Goal: Task Accomplishment & Management: Manage account settings

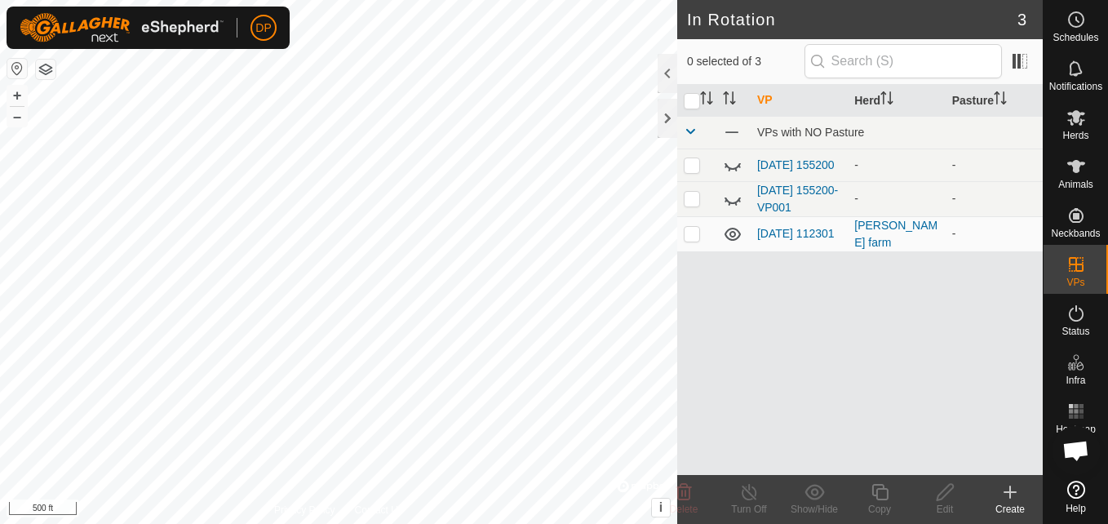
scroll to position [1690, 0]
click at [735, 237] on icon at bounding box center [733, 232] width 16 height 13
click at [735, 237] on icon at bounding box center [733, 233] width 20 height 20
click at [1072, 113] on icon at bounding box center [1077, 118] width 18 height 16
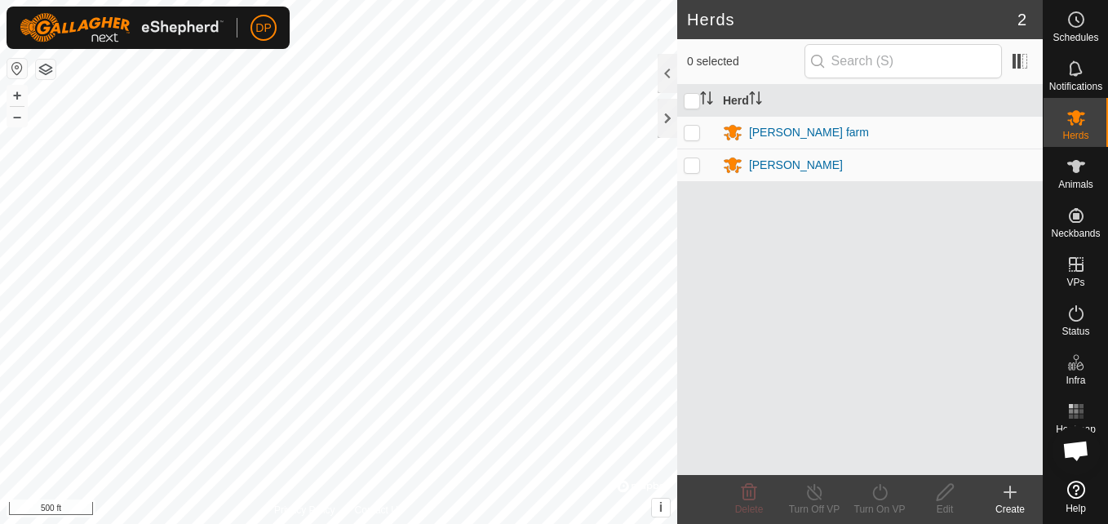
click at [692, 131] on p-checkbox at bounding box center [692, 132] width 16 height 13
checkbox input "true"
click at [1011, 494] on icon at bounding box center [1011, 491] width 0 height 11
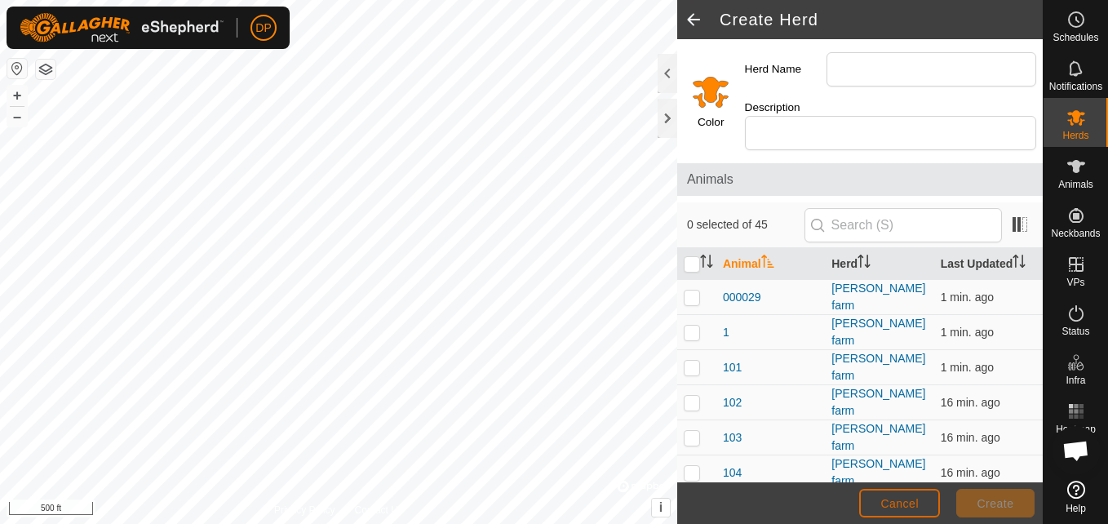
click at [904, 499] on span "Cancel" at bounding box center [900, 503] width 38 height 13
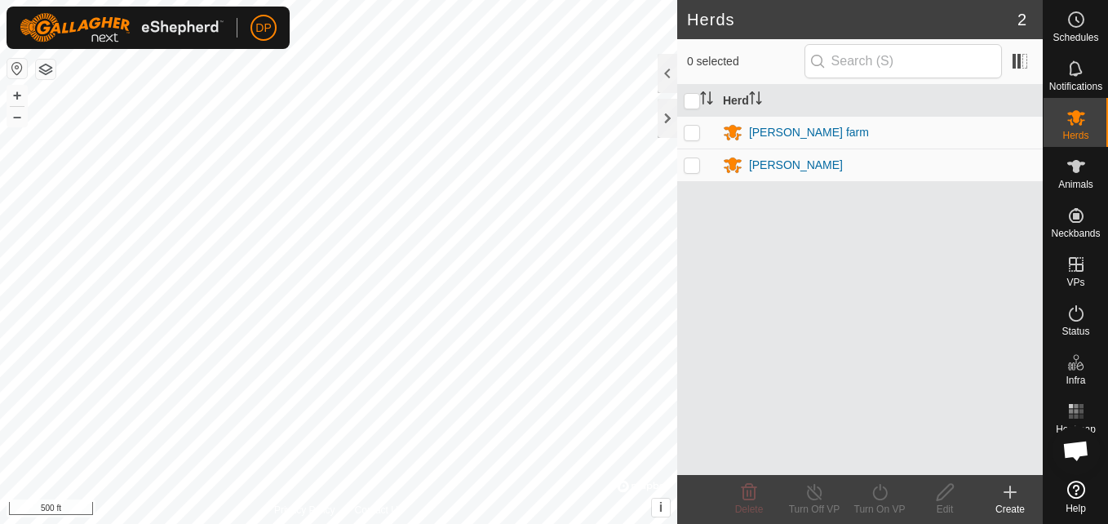
click at [691, 166] on p-checkbox at bounding box center [692, 164] width 16 height 13
checkbox input "true"
click at [686, 128] on td at bounding box center [696, 132] width 39 height 33
checkbox input "true"
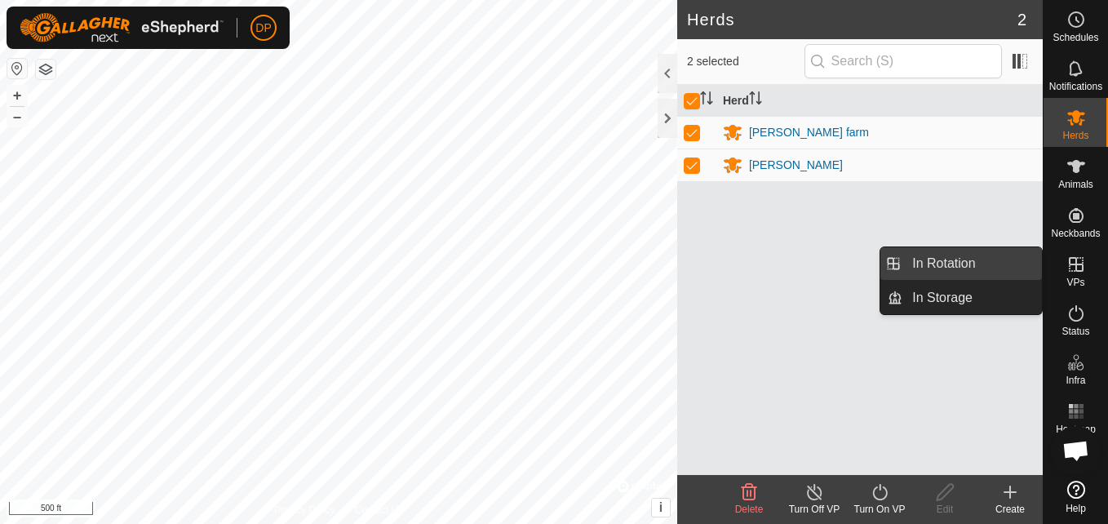
click at [1031, 262] on link "In Rotation" at bounding box center [973, 263] width 140 height 33
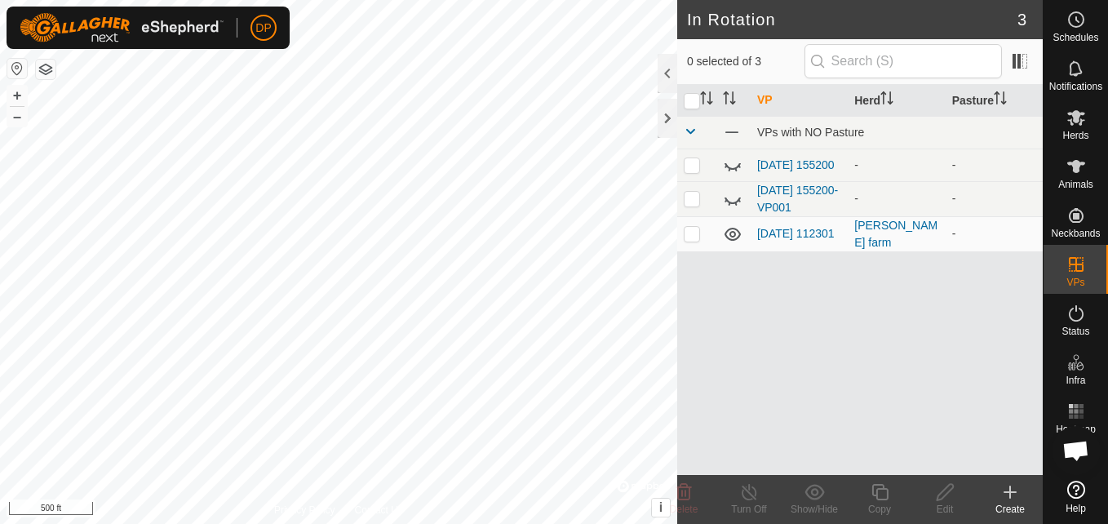
click at [1006, 488] on icon at bounding box center [1011, 492] width 20 height 20
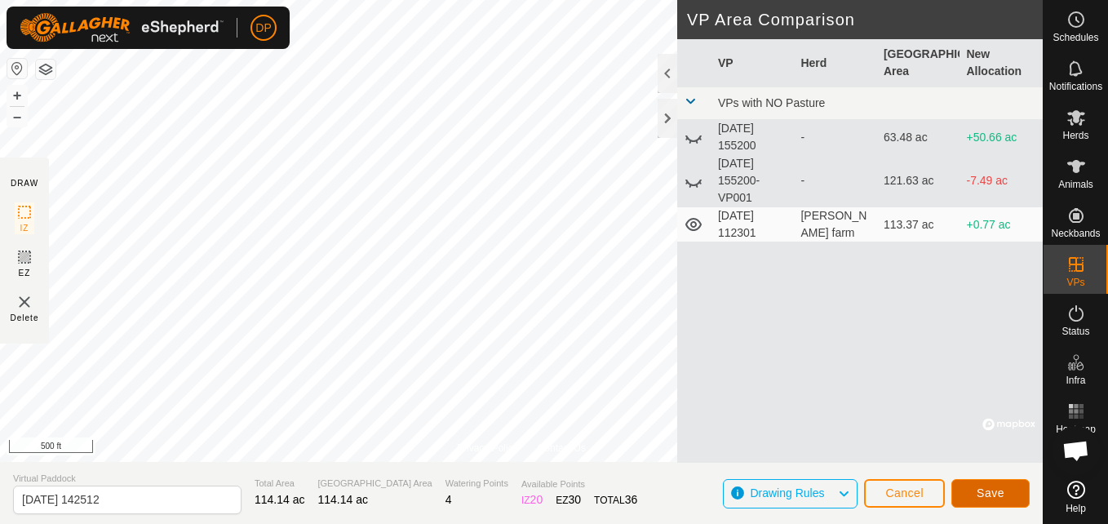
click at [984, 492] on span "Save" at bounding box center [991, 492] width 28 height 13
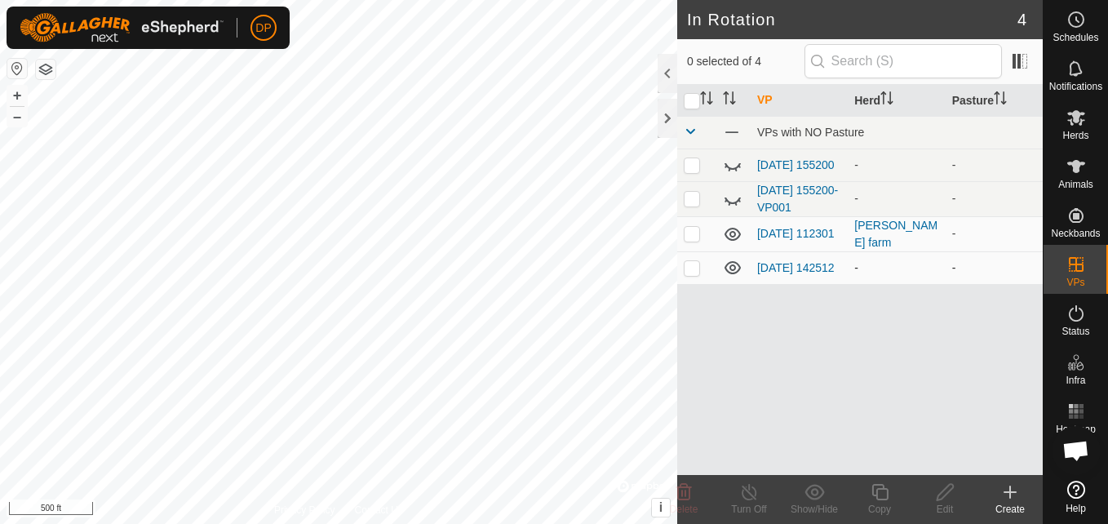
click at [731, 272] on icon at bounding box center [733, 268] width 20 height 20
click at [782, 266] on link "2025-09-24 142512" at bounding box center [796, 267] width 78 height 13
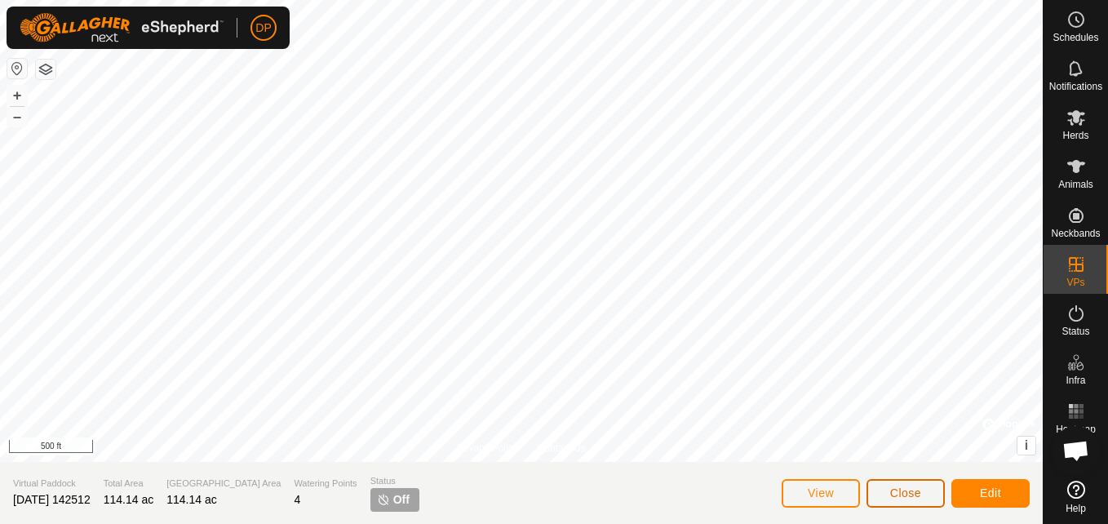
click at [916, 497] on span "Close" at bounding box center [906, 492] width 31 height 13
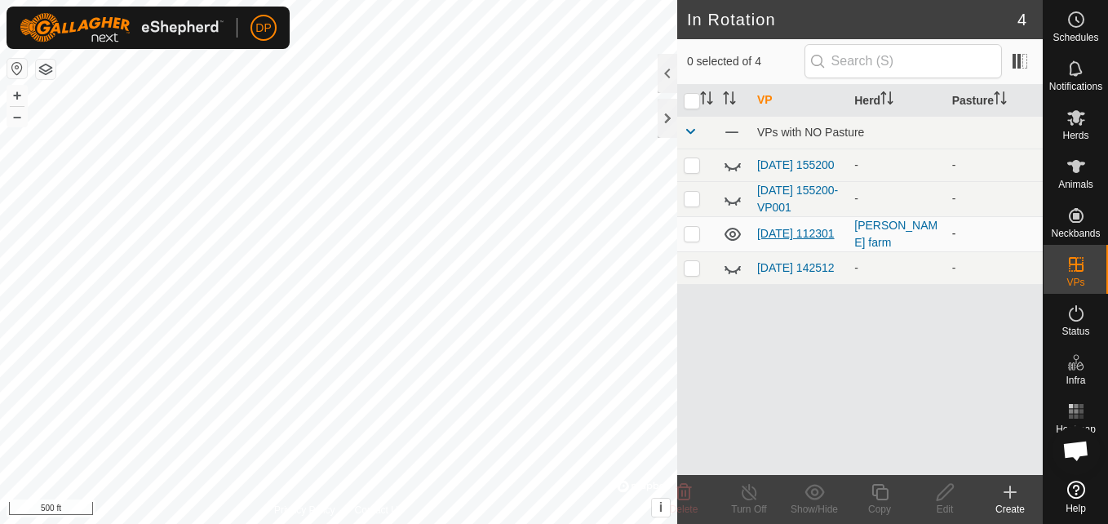
click at [773, 232] on link "2025-09-21 112301" at bounding box center [796, 233] width 78 height 13
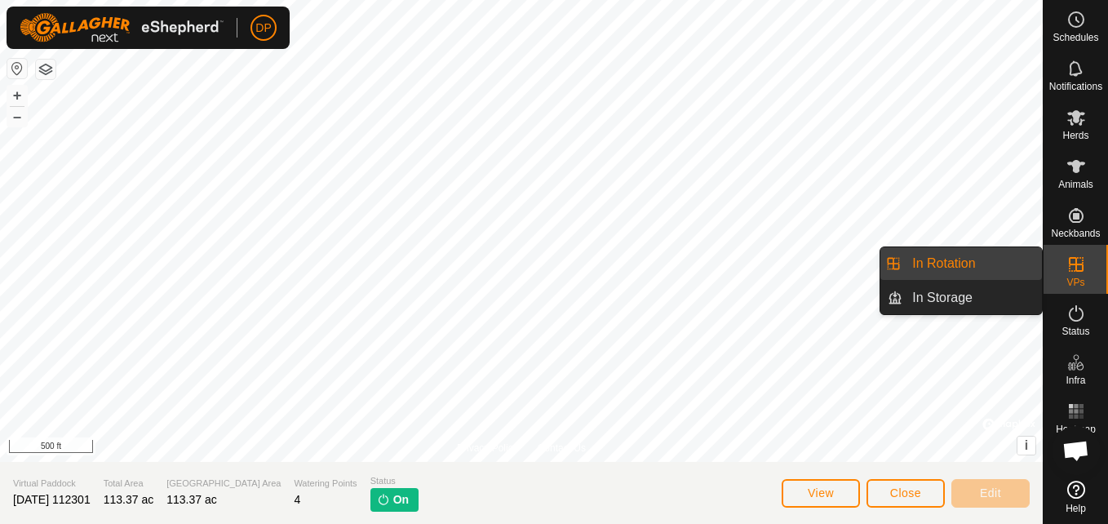
click at [1058, 267] on div "VPs" at bounding box center [1076, 269] width 64 height 49
click at [1024, 261] on link "In Rotation" at bounding box center [973, 263] width 140 height 33
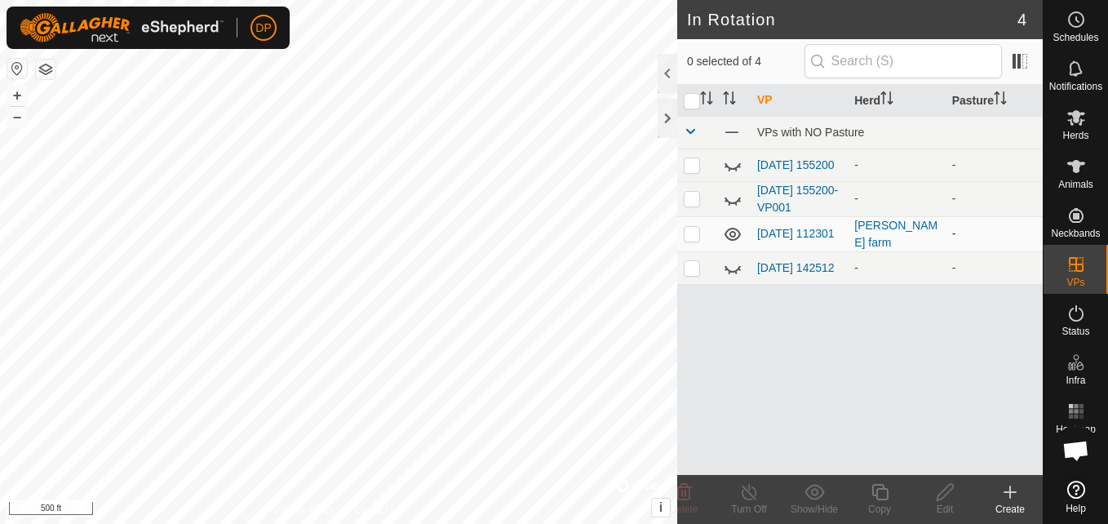
click at [735, 241] on icon at bounding box center [733, 234] width 16 height 13
click at [734, 238] on icon at bounding box center [733, 234] width 20 height 20
click at [763, 227] on link "2025-09-21 112301" at bounding box center [796, 233] width 78 height 13
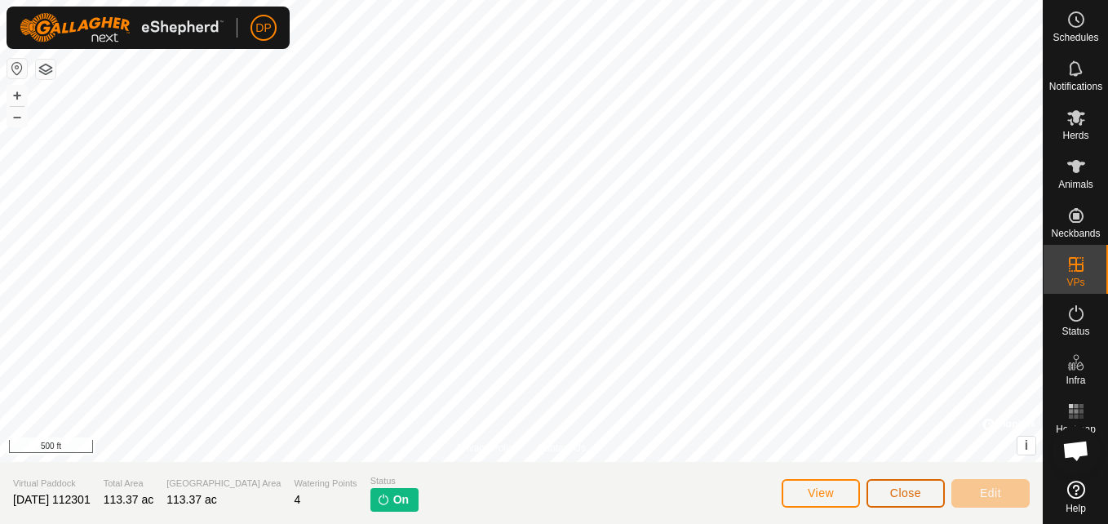
click at [904, 495] on span "Close" at bounding box center [906, 492] width 31 height 13
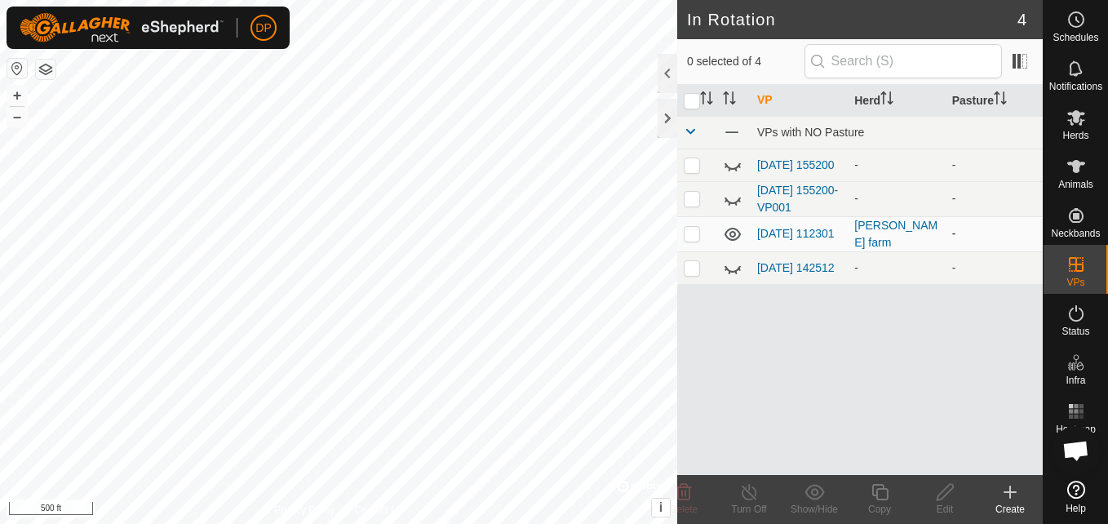
click at [689, 238] on p-checkbox at bounding box center [692, 233] width 16 height 13
click at [732, 237] on icon at bounding box center [733, 234] width 20 height 20
click at [693, 234] on p-checkbox at bounding box center [692, 233] width 16 height 13
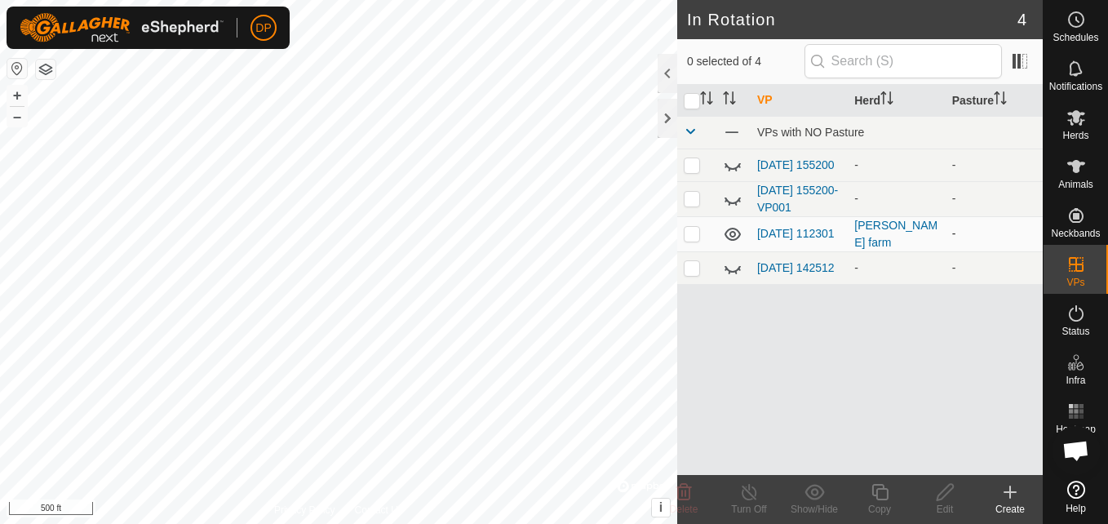
checkbox input "true"
click at [790, 261] on link "2025-09-24 142512" at bounding box center [796, 267] width 78 height 13
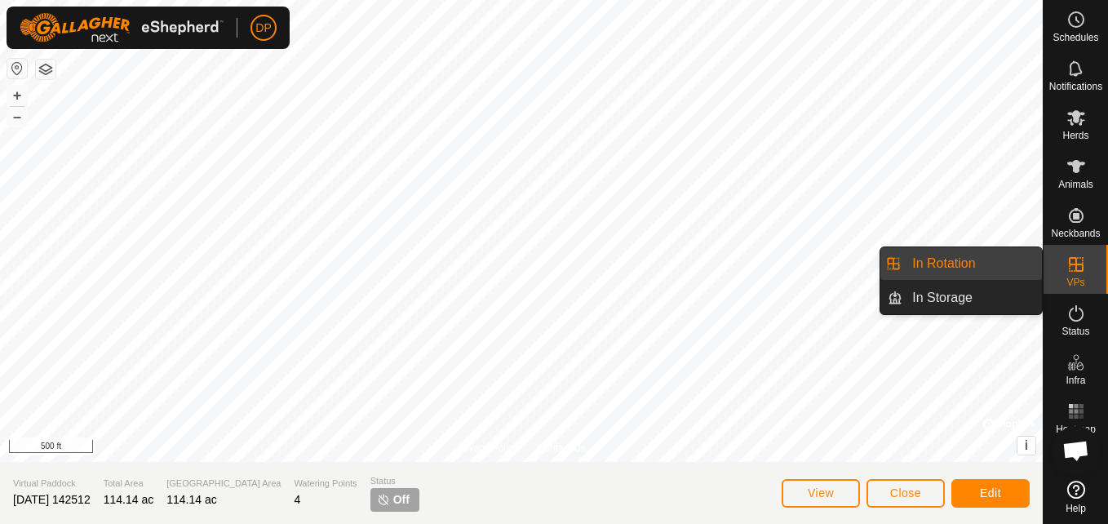
click at [1086, 264] on es-virtualpaddocks-svg-icon at bounding box center [1076, 264] width 29 height 26
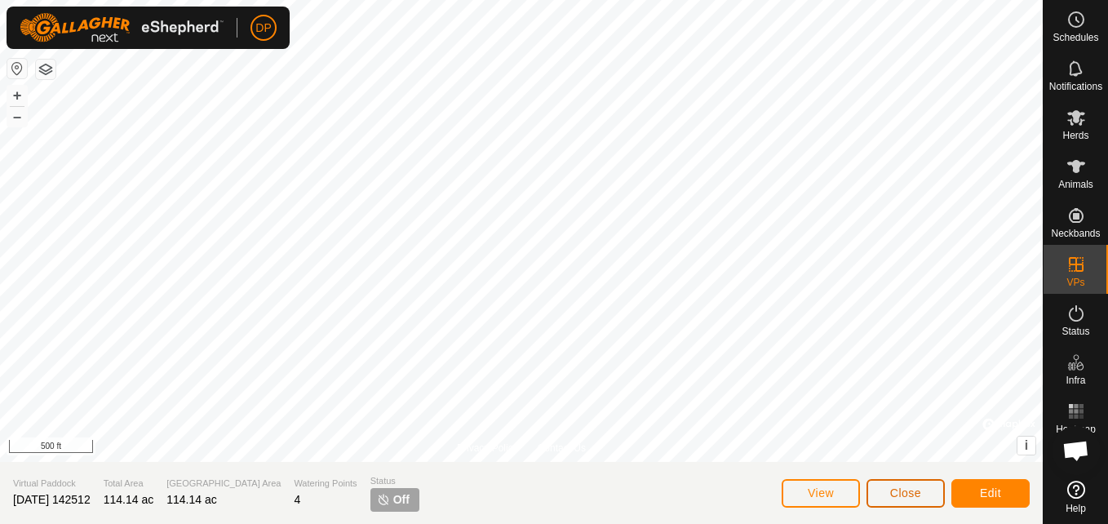
click at [890, 489] on button "Close" at bounding box center [906, 493] width 78 height 29
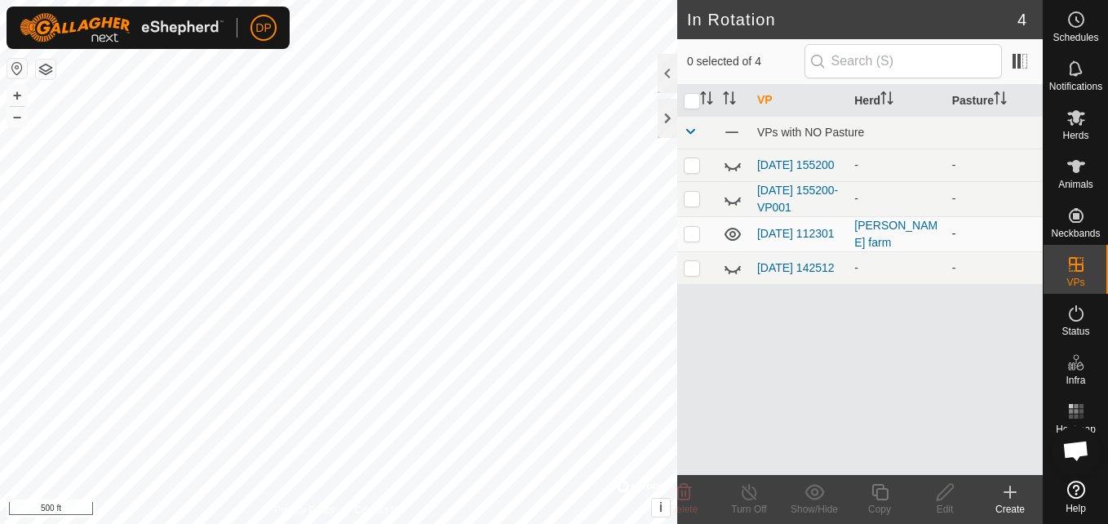
click at [729, 236] on icon at bounding box center [733, 234] width 20 height 20
click at [694, 237] on p-checkbox at bounding box center [692, 233] width 16 height 13
checkbox input "true"
click at [728, 237] on icon at bounding box center [733, 234] width 20 height 20
click at [1079, 122] on icon at bounding box center [1077, 118] width 18 height 16
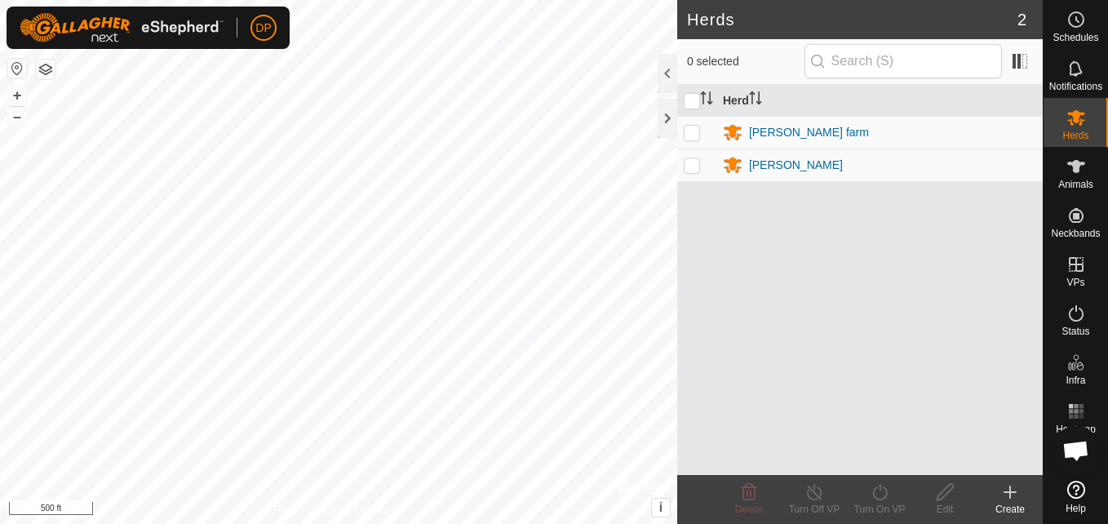
click at [688, 131] on p-checkbox at bounding box center [692, 132] width 16 height 13
checkbox input "true"
drag, startPoint x: 679, startPoint y: 141, endPoint x: 954, endPoint y: 468, distance: 426.9
